Goal: Check status: Check status

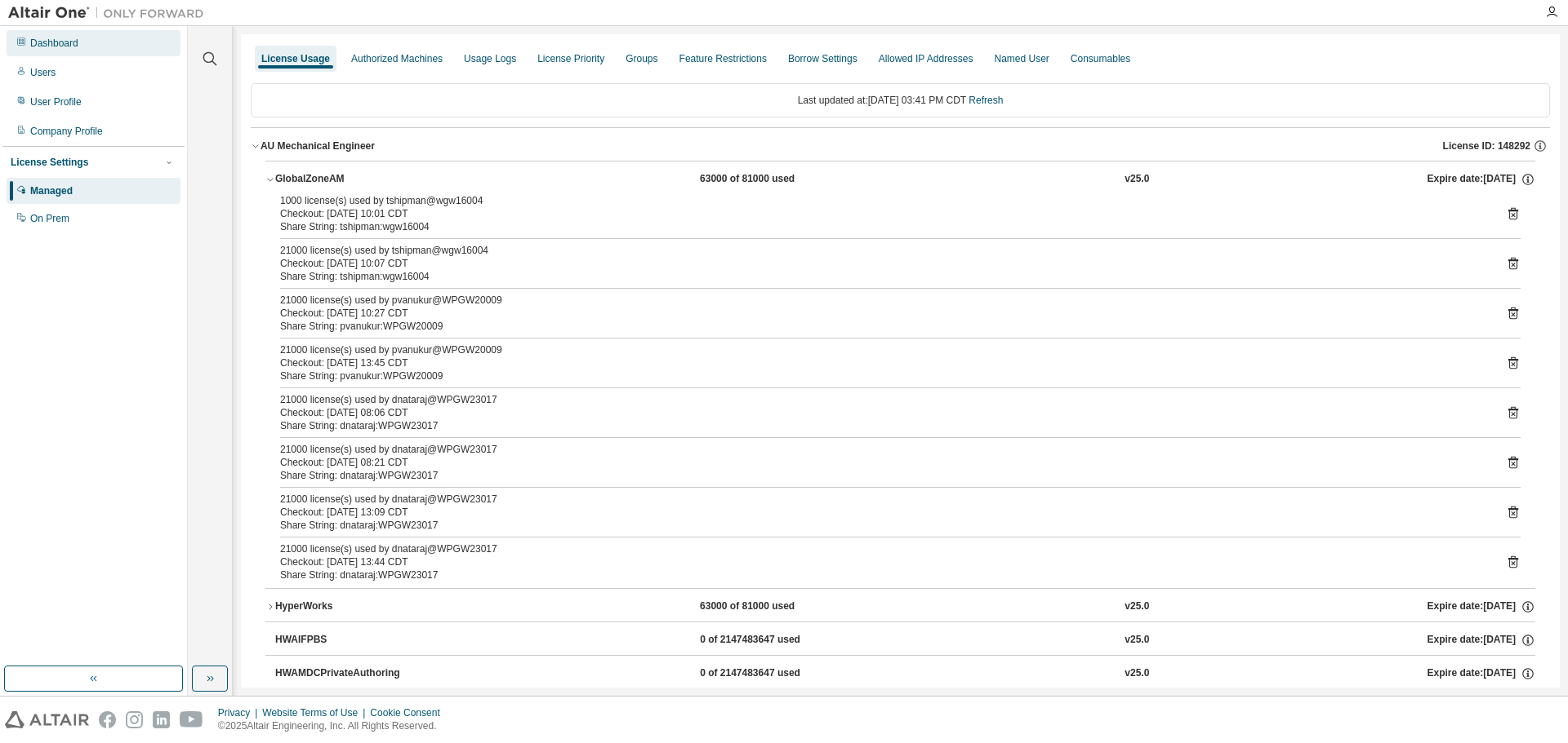
click at [108, 41] on div "Dashboard" at bounding box center [94, 43] width 174 height 26
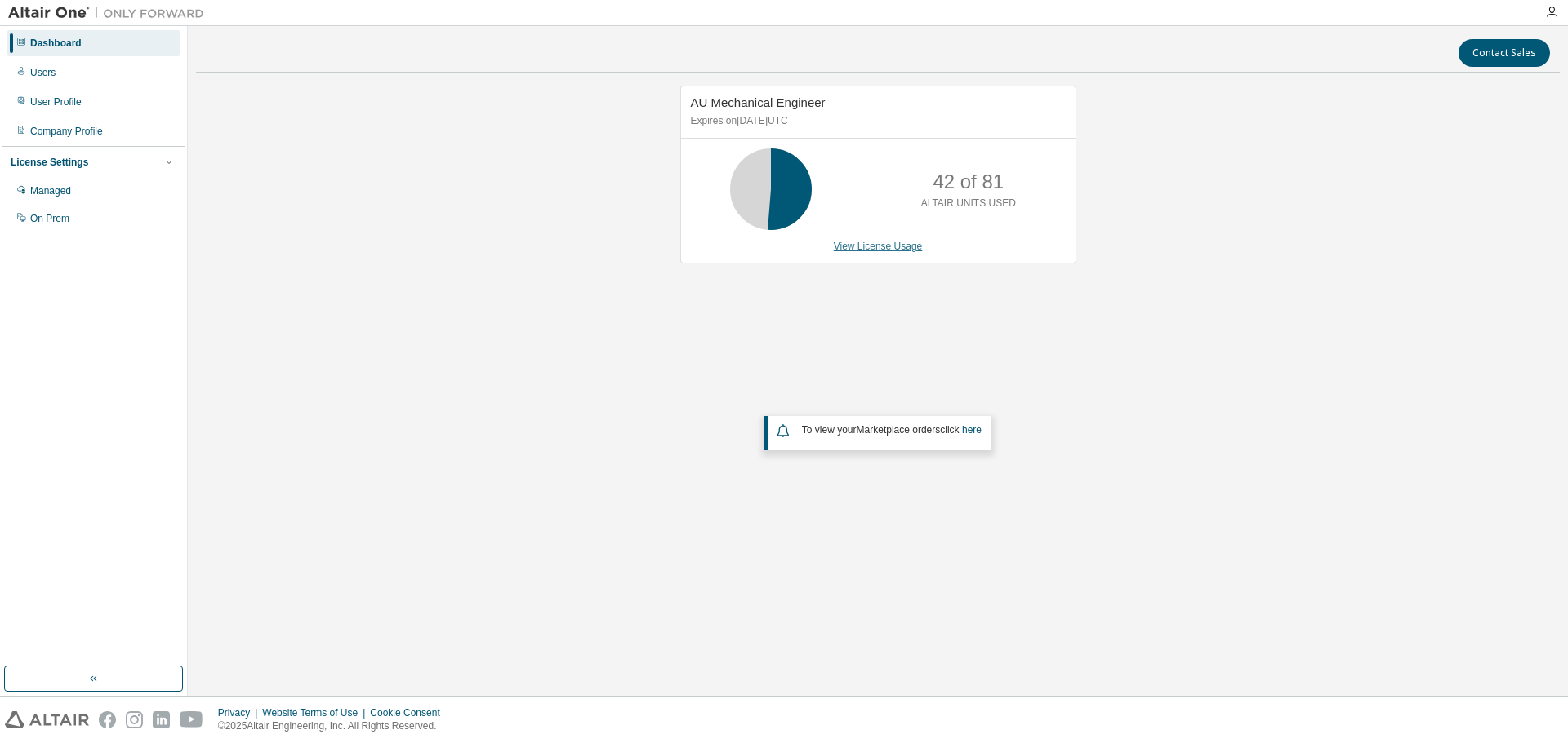
click at [874, 249] on link "View License Usage" at bounding box center [877, 246] width 89 height 12
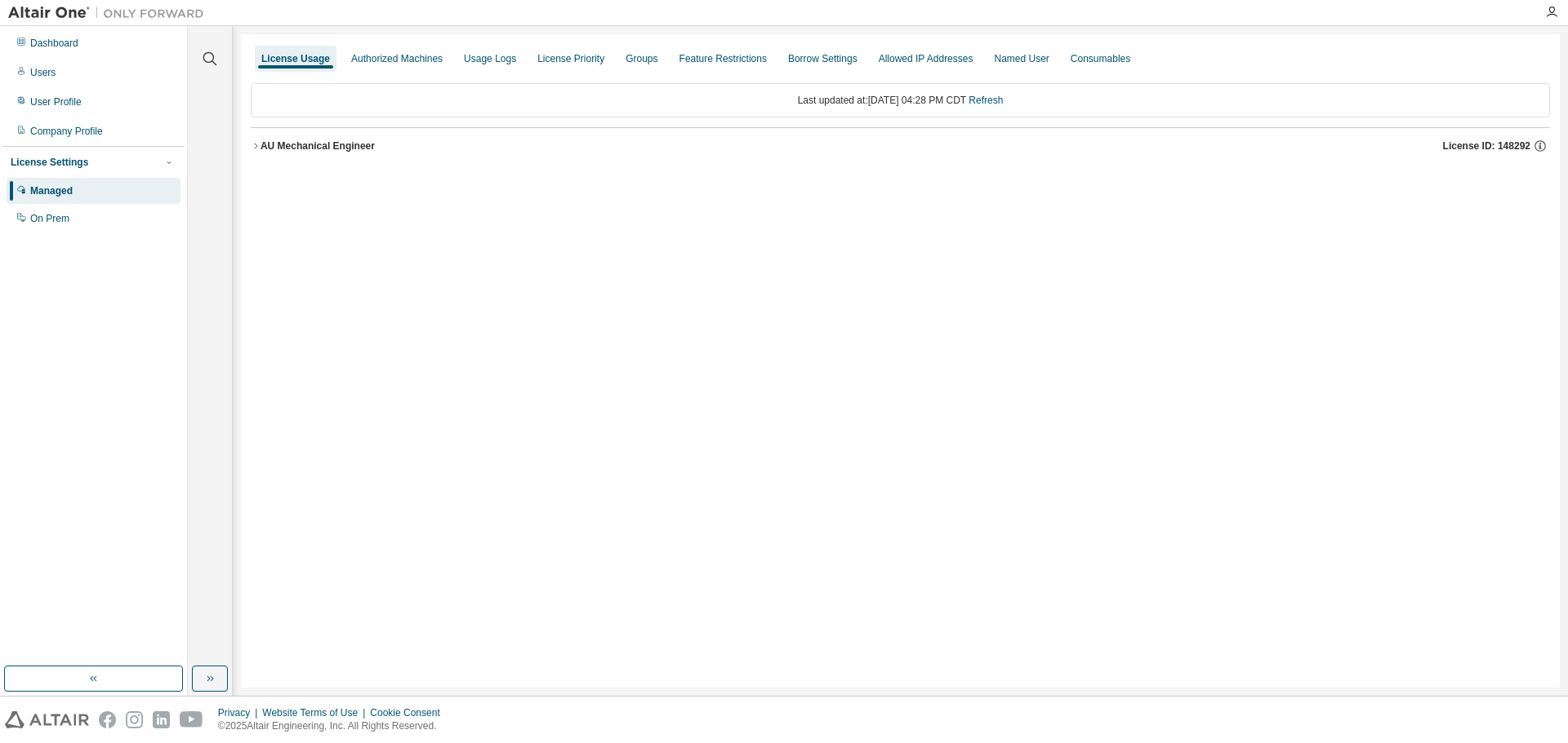
click at [338, 155] on button "AU Mechanical Engineer License ID: 148292" at bounding box center [900, 146] width 1299 height 36
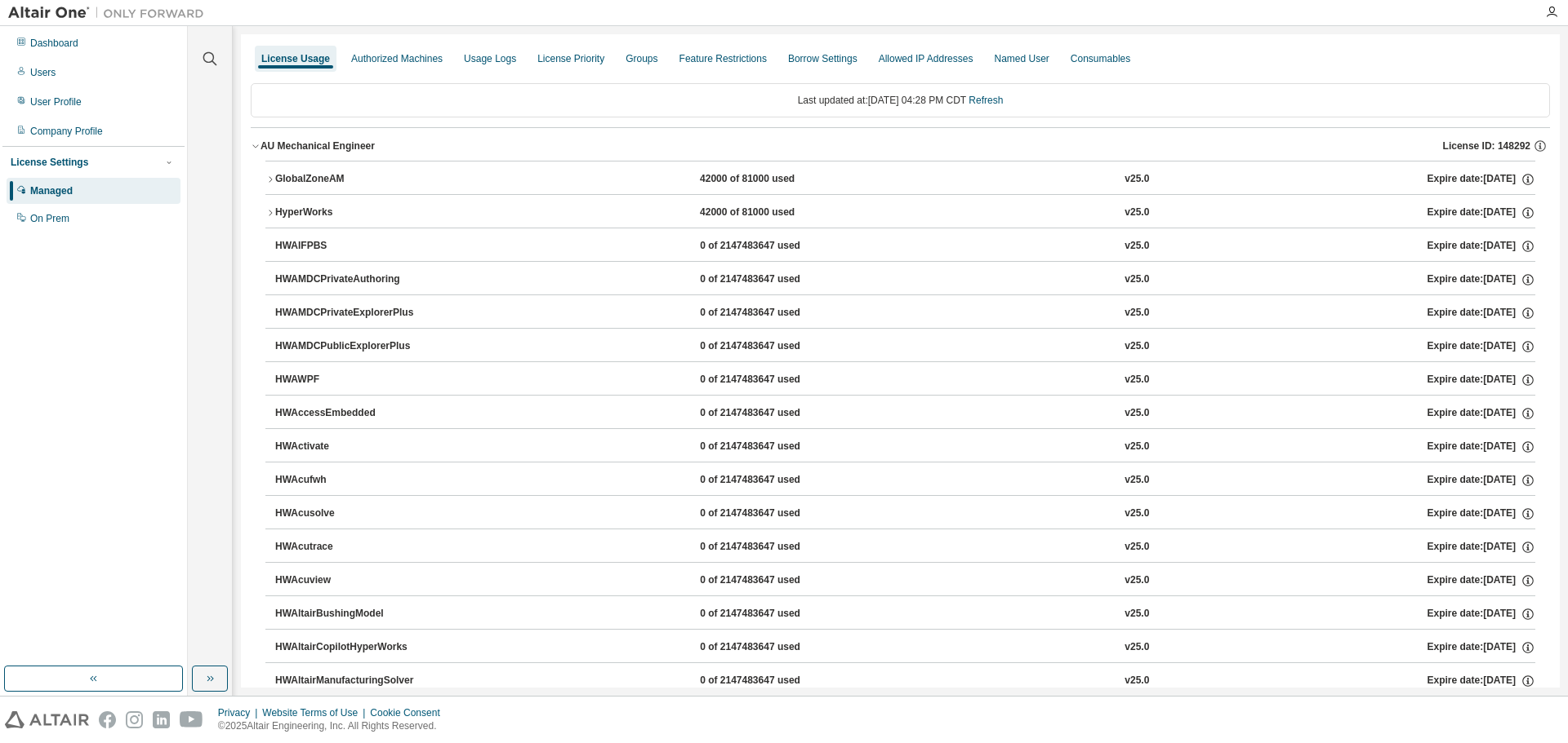
click at [310, 172] on div "GlobalZoneAM" at bounding box center [348, 179] width 147 height 15
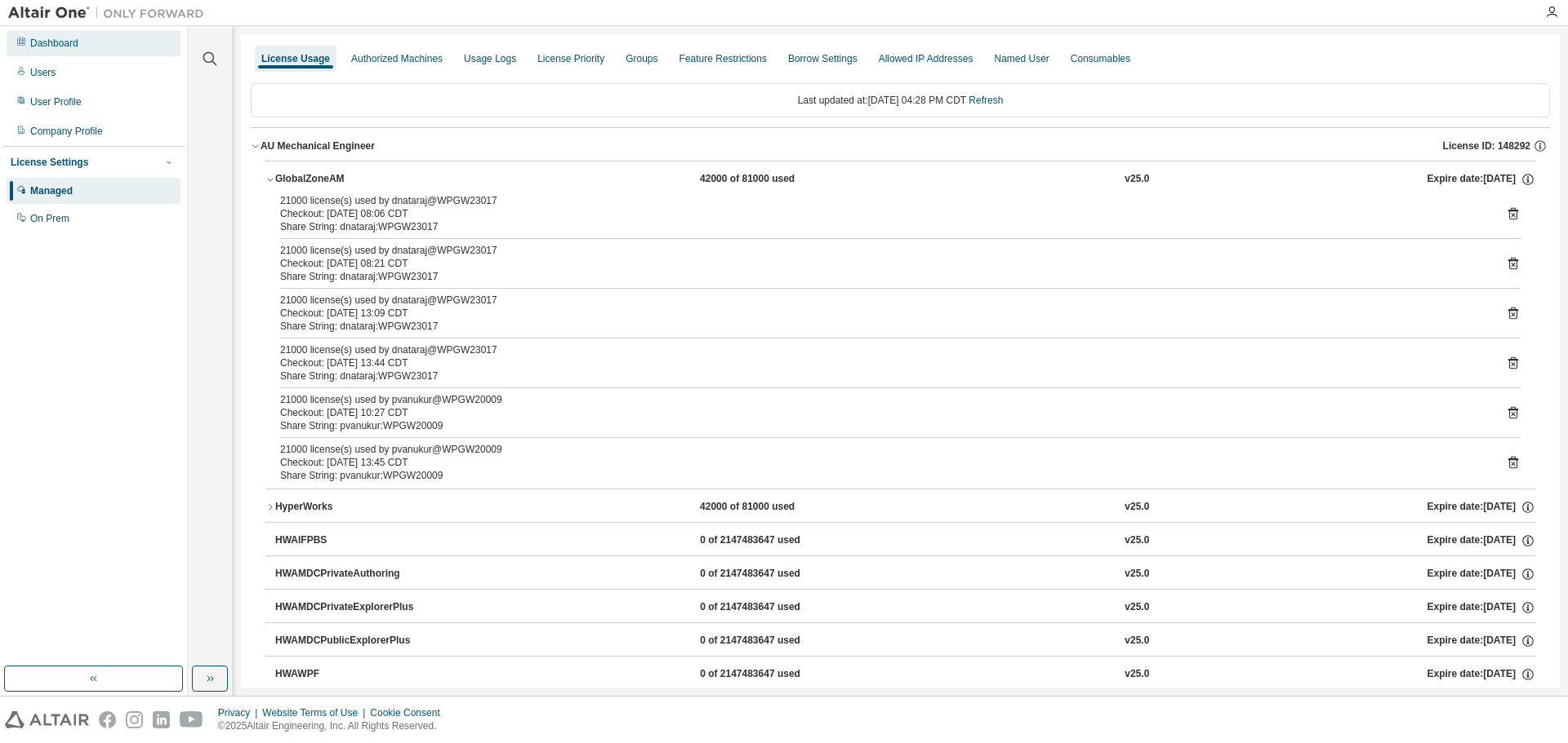
click at [39, 40] on div "Dashboard" at bounding box center [54, 43] width 48 height 13
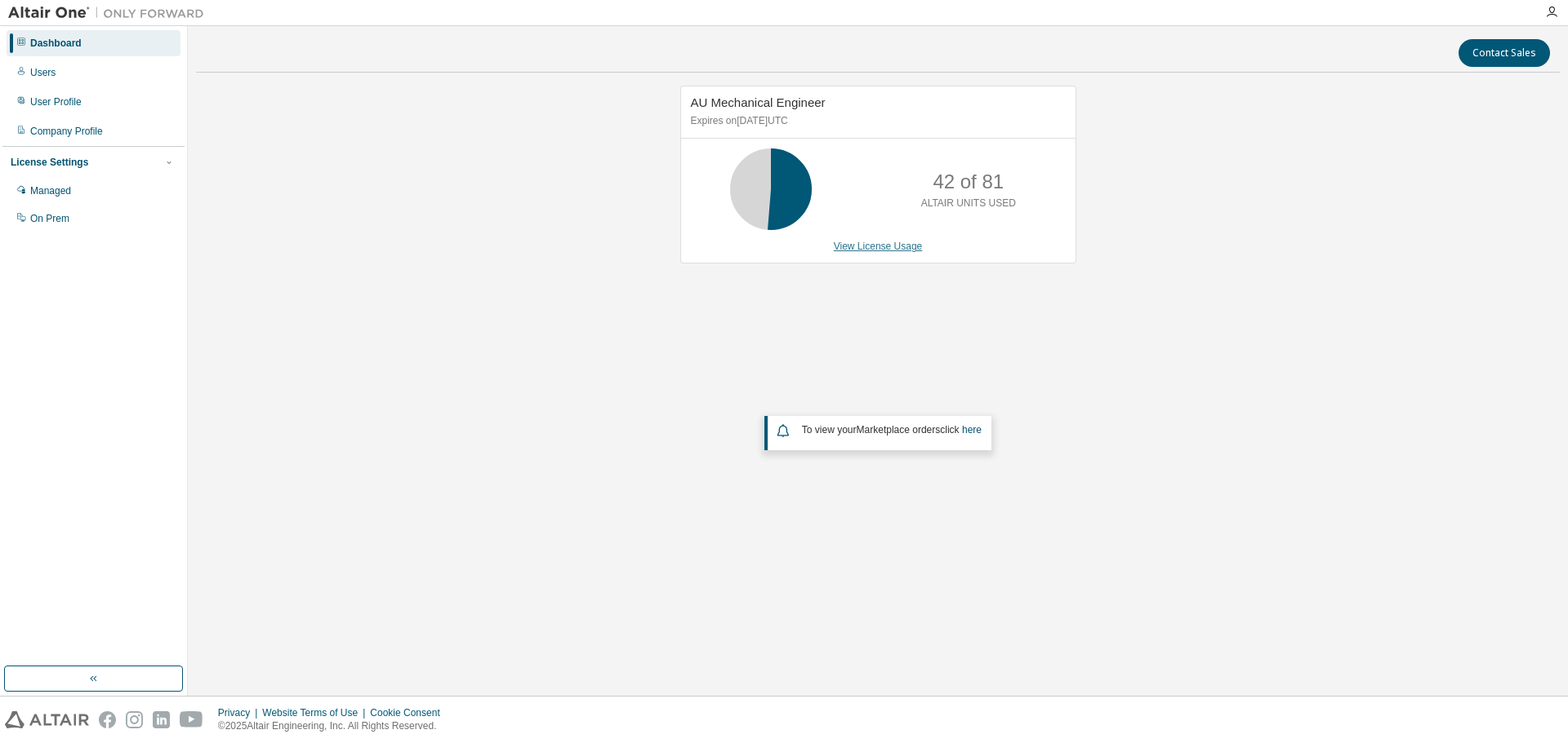
click at [874, 251] on link "View License Usage" at bounding box center [877, 246] width 89 height 12
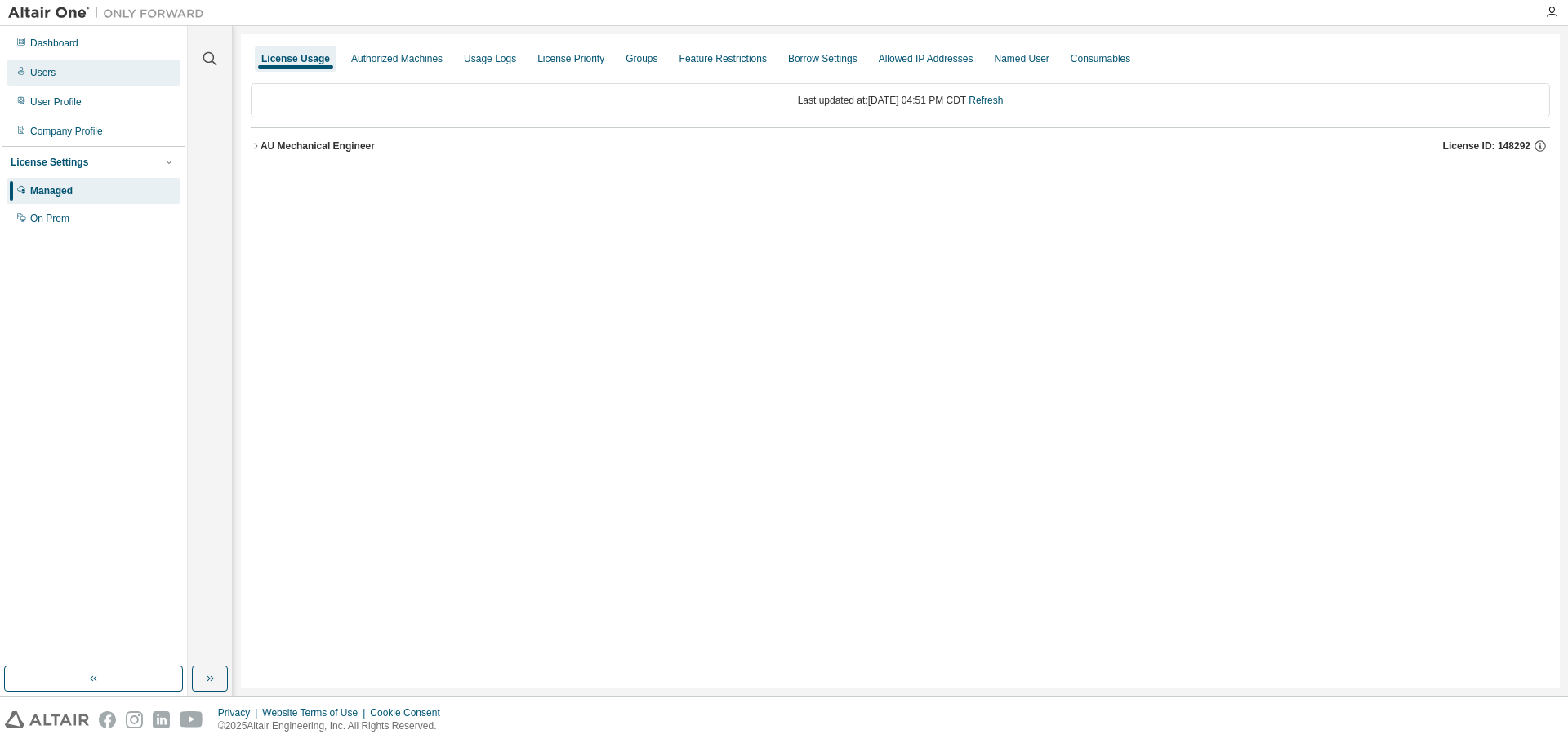
drag, startPoint x: 68, startPoint y: 32, endPoint x: 135, endPoint y: 81, distance: 83.0
click at [68, 32] on div "Dashboard" at bounding box center [94, 43] width 174 height 26
